Goal: Navigation & Orientation: Find specific page/section

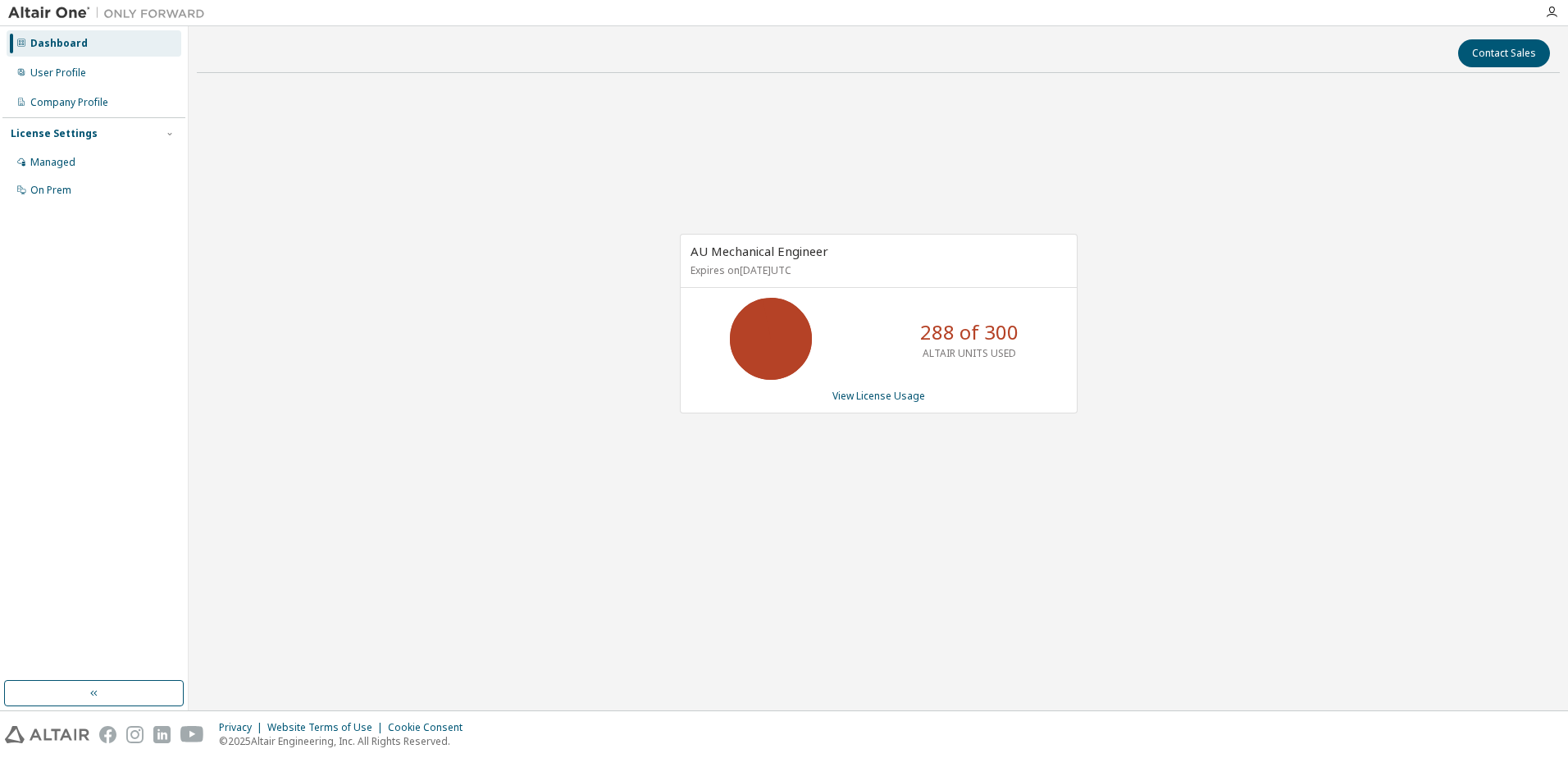
click at [604, 301] on div "AU Mechanical Engineer Expires on January 1, 2038 UTC 288 of 300 ALTAIR UNITS U…" at bounding box center [878, 332] width 1363 height 493
click at [700, 214] on div "AU Mechanical Engineer Expires on January 1, 2038 UTC 288 of 300 ALTAIR UNITS U…" at bounding box center [878, 332] width 1363 height 493
